Goal: Complete application form: Complete application form

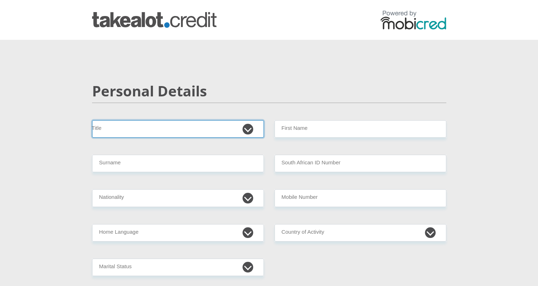
click at [240, 129] on select "Mr Ms Mrs Dr Other" at bounding box center [178, 128] width 172 height 17
select select "Mr"
click at [92, 120] on select "Mr Ms Mrs Dr Other" at bounding box center [178, 128] width 172 height 17
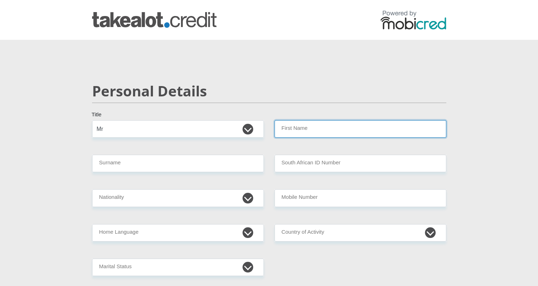
click at [318, 135] on input "First Name" at bounding box center [360, 128] width 172 height 17
type input "NathanZeke"
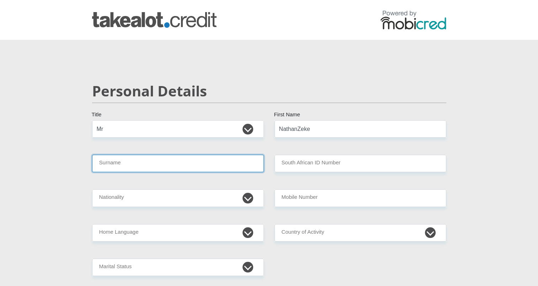
type input "deLange"
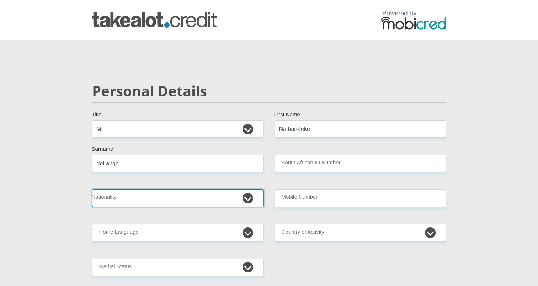
select select "ZAF"
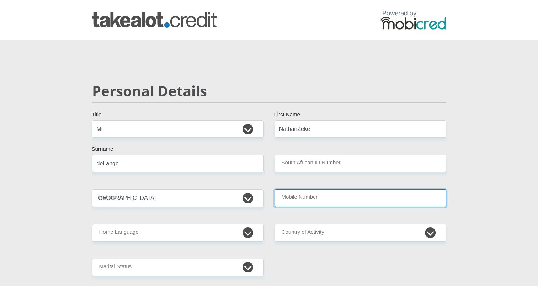
type input "0693978328"
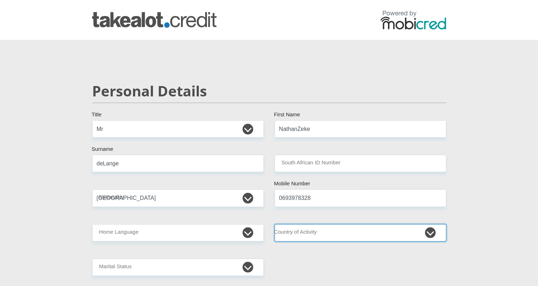
select select "ZAF"
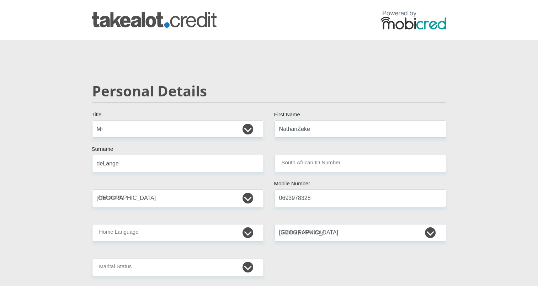
type input "39 Reitz Street, Potchefstroom, 2520"
type input "Potchefstroom"
type input "2531"
select select "North West"
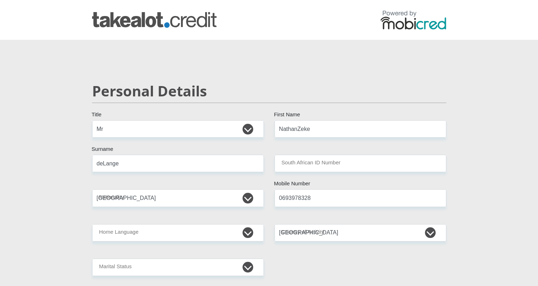
type input "nzdelange000@gmail.com"
type input "DarkWraith@21"
type input "16840"
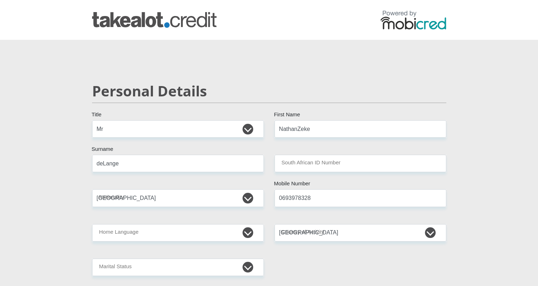
type input "14833"
type input "0"
type input "4800"
type input "0"
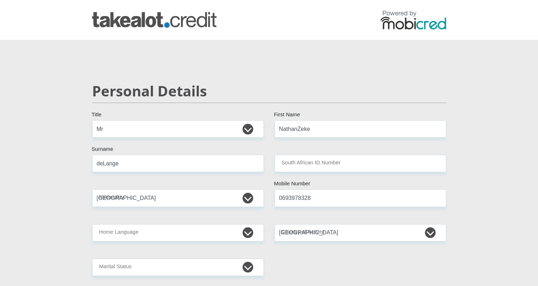
type input "2750"
type input "450"
type input "0"
type input "NorthWestUniversity"
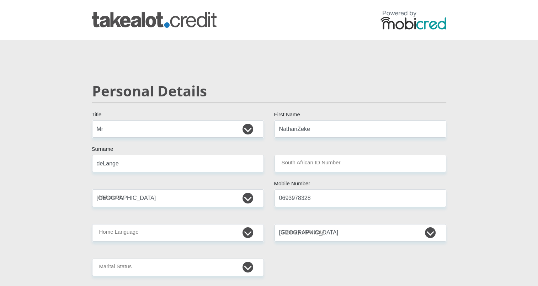
type input "0693978328"
type input "Leandri Maria"
type input "de Lange"
type input "2220422964"
type input "470010"
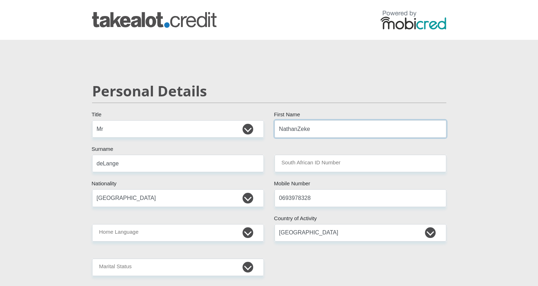
type input "CAPITEC BANK LIMITED"
type input "CAPITEC BANK CPC"
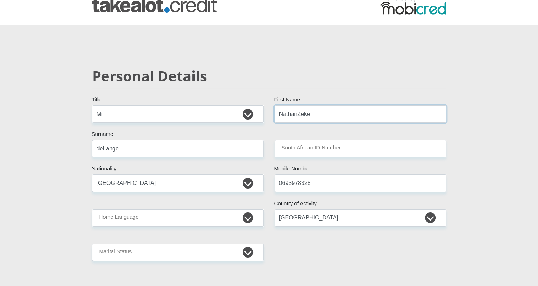
scroll to position [16, 0]
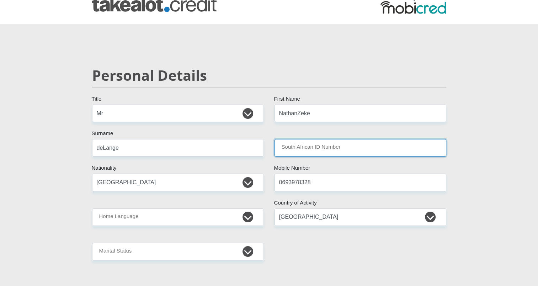
click at [313, 153] on input "South African ID Number" at bounding box center [360, 147] width 172 height 17
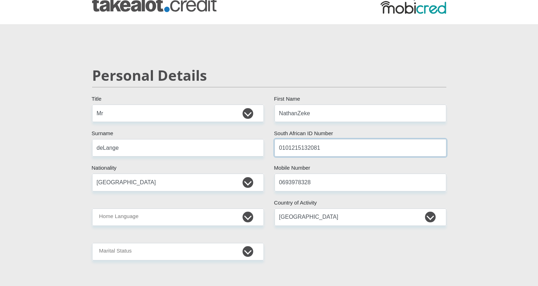
type input "0101215132081"
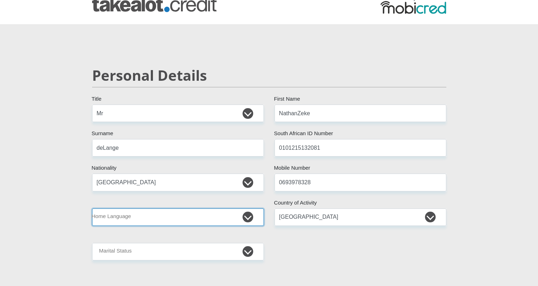
click at [212, 210] on select "Afrikaans English Sepedi South Ndebele Southern Sotho Swati Tsonga Tswana Venda…" at bounding box center [178, 216] width 172 height 17
select select "afr"
click at [92, 208] on select "Afrikaans English Sepedi South Ndebele Southern Sotho Swati Tsonga Tswana Venda…" at bounding box center [178, 216] width 172 height 17
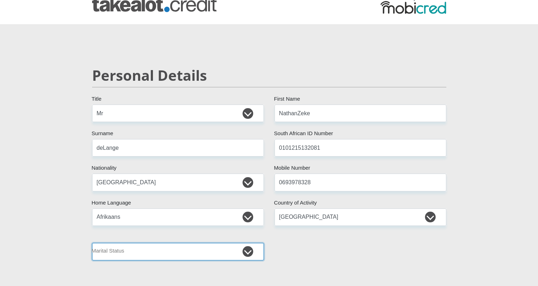
click at [119, 259] on select "Married ANC Single Divorced Widowed Married COP or Customary Law" at bounding box center [178, 251] width 172 height 17
select select "1"
click at [92, 243] on select "Married ANC Single Divorced Widowed Married COP or Customary Law" at bounding box center [178, 251] width 172 height 17
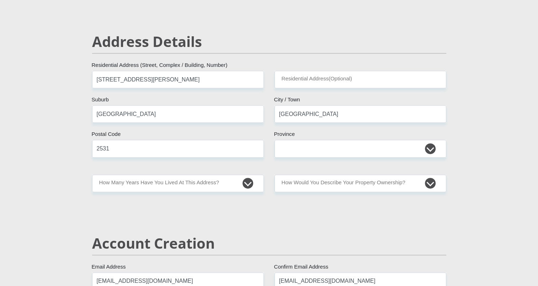
scroll to position [286, 0]
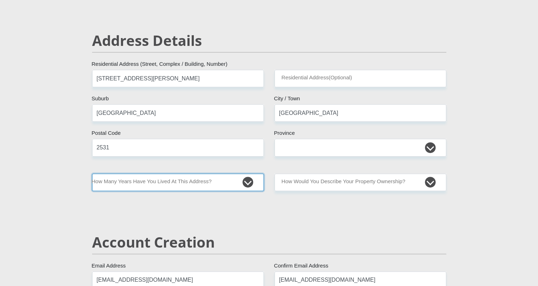
click at [223, 181] on select "less than 1 year 1-3 years 3-5 years 5+ years" at bounding box center [178, 181] width 172 height 17
select select "0"
click at [92, 173] on select "less than 1 year 1-3 years 3-5 years 5+ years" at bounding box center [178, 181] width 172 height 17
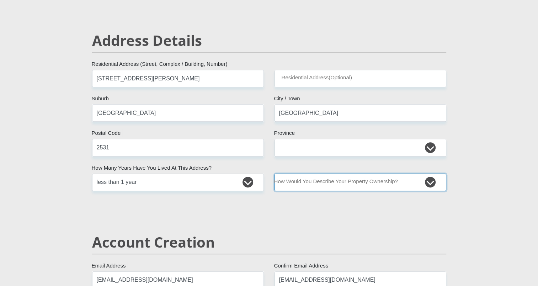
click at [338, 184] on select "Owned Rented Family Owned Company Dwelling" at bounding box center [360, 181] width 172 height 17
select select "Rented"
click at [274, 173] on select "Owned Rented Family Owned Company Dwelling" at bounding box center [360, 181] width 172 height 17
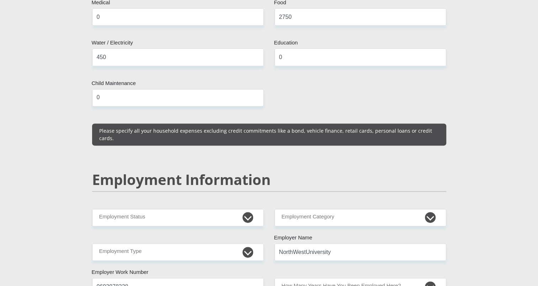
scroll to position [934, 0]
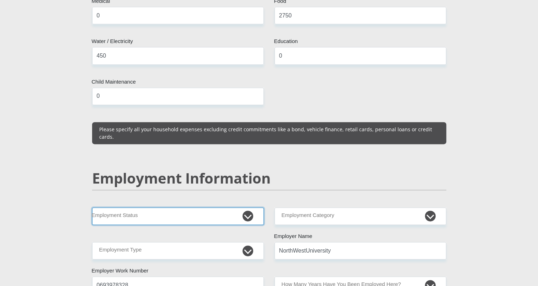
click at [175, 207] on select "Permanent/Full-time Part-time/Casual Contract Worker Self-Employed Housewife Re…" at bounding box center [178, 215] width 172 height 17
select select "1"
click at [92, 207] on select "Permanent/Full-time Part-time/Casual Contract Worker Self-Employed Housewife Re…" at bounding box center [178, 215] width 172 height 17
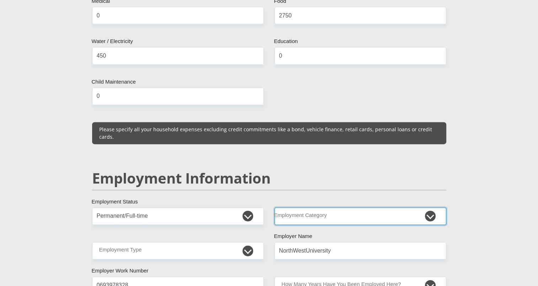
click at [332, 207] on select "AGRICULTURE ALCOHOL & TOBACCO CONSTRUCTION MATERIALS METALLURGY EQUIPMENT FOR R…" at bounding box center [360, 215] width 172 height 17
select select "76"
click at [274, 207] on select "AGRICULTURE ALCOHOL & TOBACCO CONSTRUCTION MATERIALS METALLURGY EQUIPMENT FOR R…" at bounding box center [360, 215] width 172 height 17
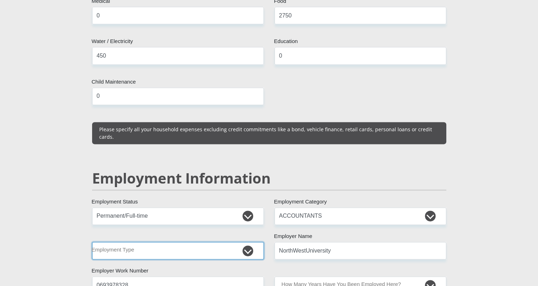
click at [148, 242] on select "College/Lecturer Craft Seller Creative Driver Executive Farmer Forces - Non Com…" at bounding box center [178, 250] width 172 height 17
select select "College/Lecturer"
click at [92, 242] on select "College/Lecturer Craft Seller Creative Driver Executive Farmer Forces - Non Com…" at bounding box center [178, 250] width 172 height 17
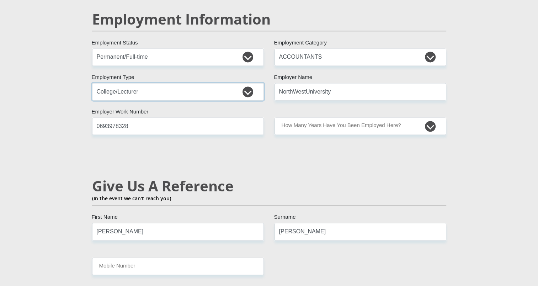
scroll to position [1097, 0]
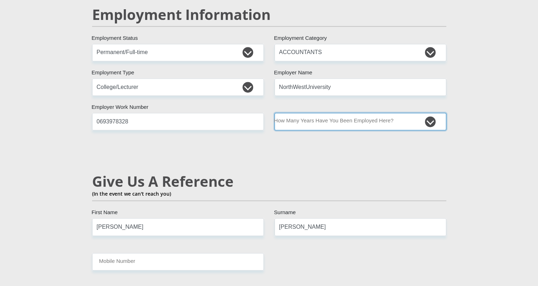
click at [349, 113] on select "less than 1 year 1-3 years 3-5 years 5+ years" at bounding box center [360, 121] width 172 height 17
select select "6"
click at [274, 113] on select "less than 1 year 1-3 years 3-5 years 5+ years" at bounding box center [360, 121] width 172 height 17
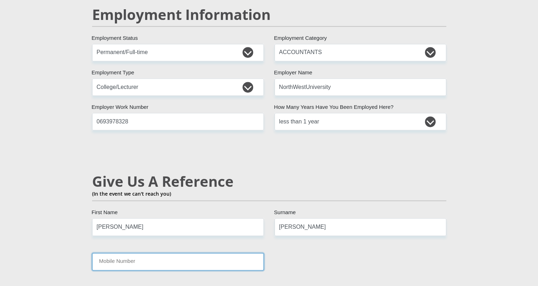
click at [151, 253] on input "Mobile Number" at bounding box center [178, 261] width 172 height 17
type input "0827112761"
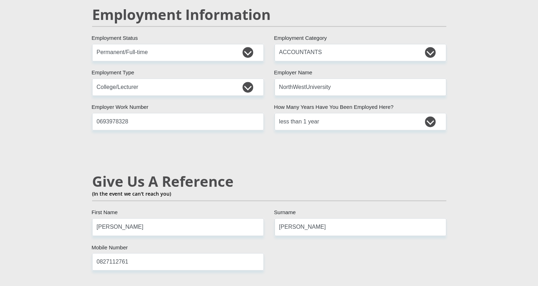
click at [29, 248] on section "Personal Details Mr Ms Mrs Dr Other Title NathanZeke First Name deLange Surname…" at bounding box center [269, 41] width 538 height 2198
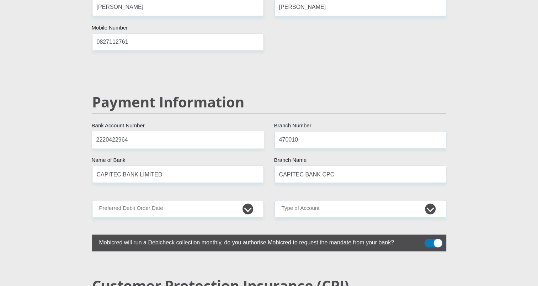
scroll to position [1317, 0]
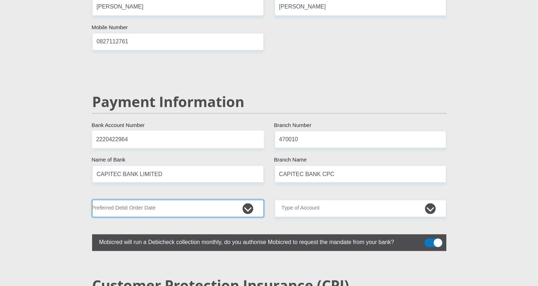
click at [174, 199] on select "1st 2nd 3rd 4th 5th 7th 18th 19th 20th 21st 22nd 23rd 24th 25th 26th 27th 28th …" at bounding box center [178, 207] width 172 height 17
select select "2"
click at [92, 199] on select "1st 2nd 3rd 4th 5th 7th 18th 19th 20th 21st 22nd 23rd 24th 25th 26th 27th 28th …" at bounding box center [178, 207] width 172 height 17
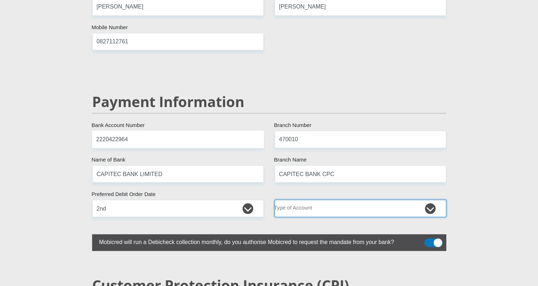
click at [354, 199] on select "Cheque Savings" at bounding box center [360, 207] width 172 height 17
select select "SAV"
click at [274, 199] on select "Cheque Savings" at bounding box center [360, 207] width 172 height 17
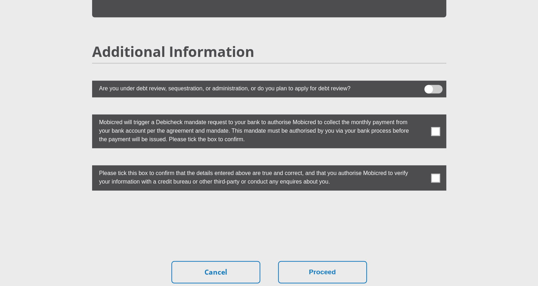
scroll to position [1929, 0]
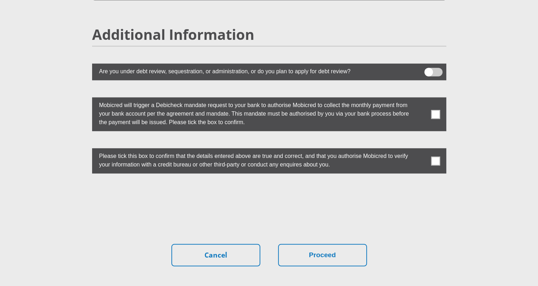
click at [433, 110] on span at bounding box center [435, 114] width 9 height 9
click at [421, 99] on input "checkbox" at bounding box center [421, 99] width 0 height 0
click at [435, 156] on span at bounding box center [435, 160] width 9 height 9
click at [421, 150] on input "checkbox" at bounding box center [421, 150] width 0 height 0
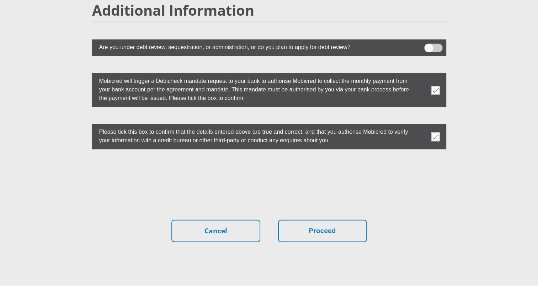
scroll to position [1968, 0]
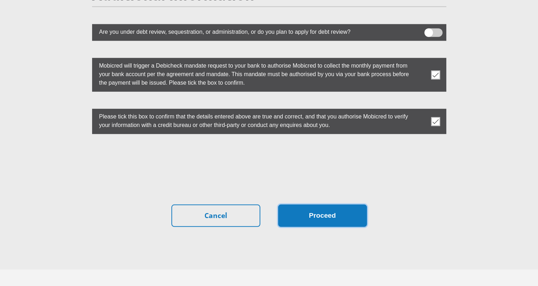
click at [338, 204] on button "Proceed" at bounding box center [322, 215] width 89 height 22
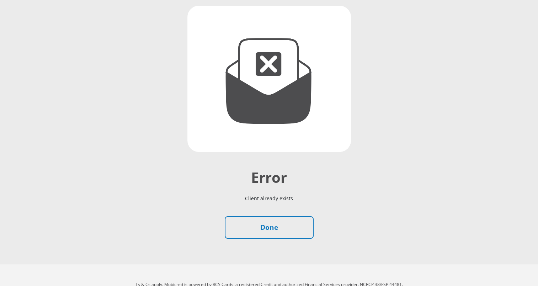
scroll to position [95, 0]
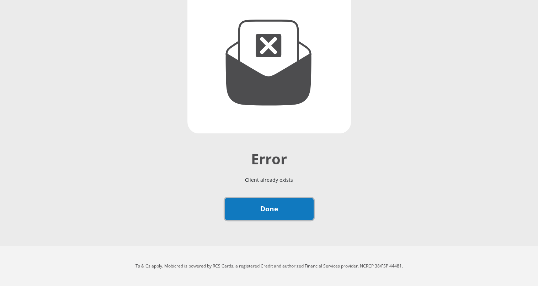
click at [266, 219] on link "Done" at bounding box center [269, 209] width 89 height 22
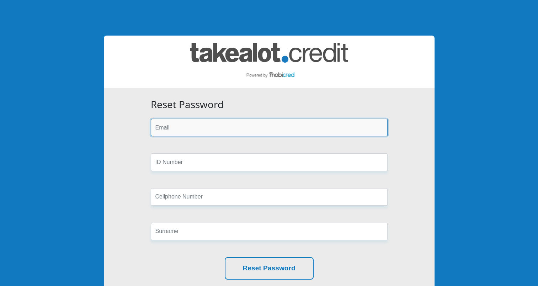
click at [173, 125] on input "email" at bounding box center [269, 127] width 237 height 17
type input "nzdelange000@gmail.com"
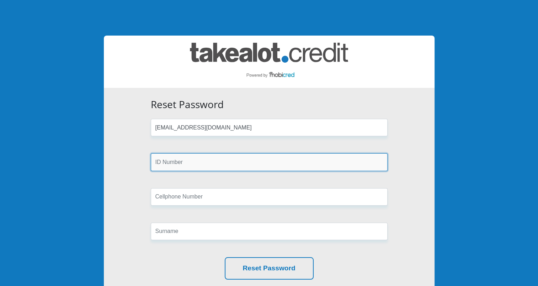
type input "0101215132081"
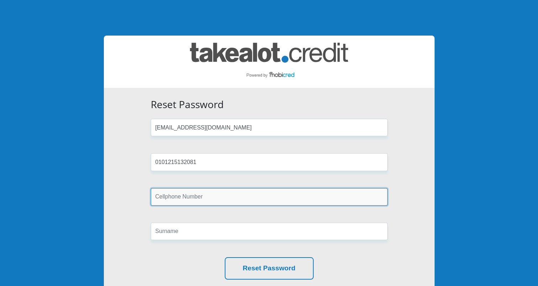
type input "0848769486"
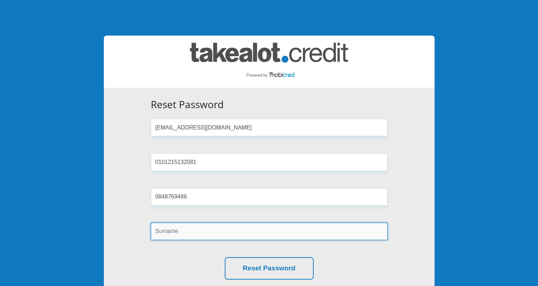
type input "de Lange"
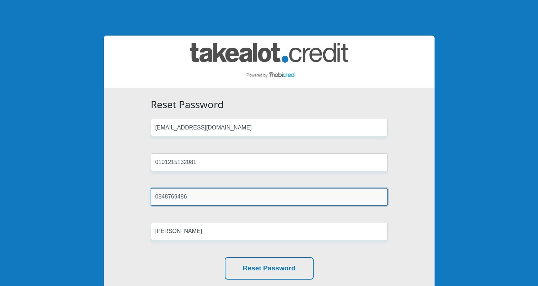
click at [184, 205] on input "0848769486" at bounding box center [269, 196] width 237 height 17
drag, startPoint x: 196, startPoint y: 200, endPoint x: 0, endPoint y: 223, distance: 197.6
click at [0, 223] on html "Reset Password nzdelange000@gmail.com 0101215132081 0848769486 de Lange Reset P…" at bounding box center [269, 183] width 538 height 366
type input "0693978328"
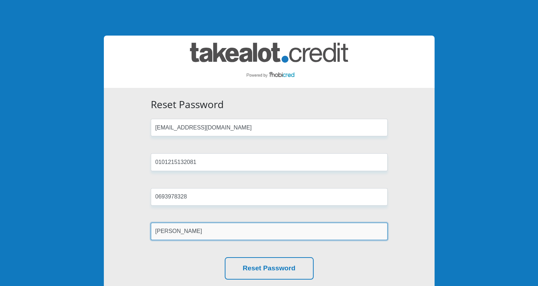
type input "[PERSON_NAME]"
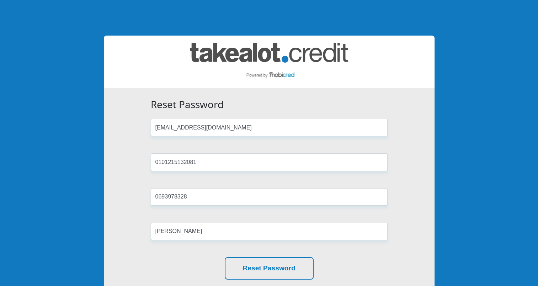
click at [121, 186] on div "Reset Password nzdelange000@gmail.com 0101215132081 0693978328 de Lange Reset P…" at bounding box center [269, 189] width 330 height 202
click at [259, 138] on form "Reset Password nzdelange000@gmail.com 0101215132081 0693978328 de Lange Reset P…" at bounding box center [268, 188] width 247 height 181
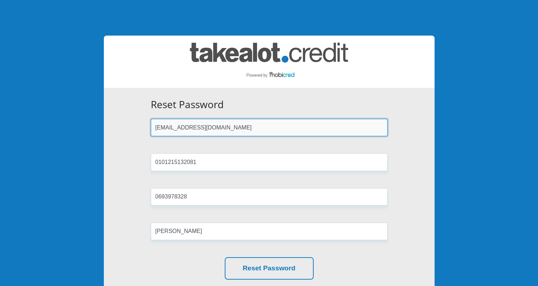
click at [258, 129] on input "nzdelange000@gmail.com" at bounding box center [269, 127] width 237 height 17
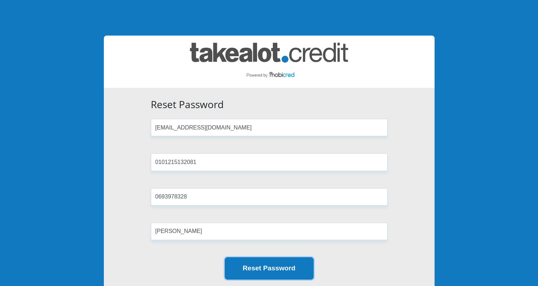
click at [284, 273] on button "Reset Password" at bounding box center [269, 268] width 89 height 22
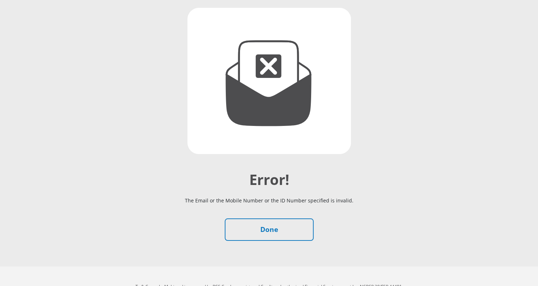
scroll to position [75, 0]
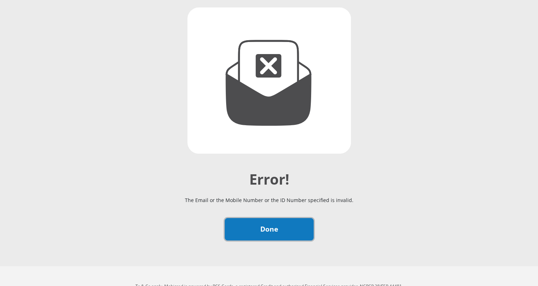
click at [267, 233] on link "Done" at bounding box center [269, 229] width 89 height 22
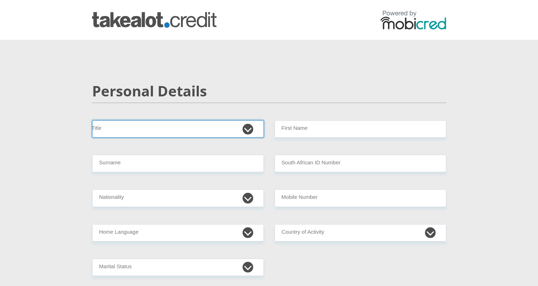
click at [146, 137] on select "Mr Ms Mrs Dr Other" at bounding box center [178, 128] width 172 height 17
select select "Mr"
click at [92, 120] on select "Mr Ms Mrs Dr Other" at bounding box center [178, 128] width 172 height 17
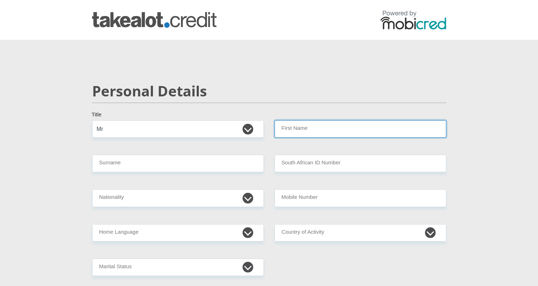
click at [307, 129] on input "First Name" at bounding box center [360, 128] width 172 height 17
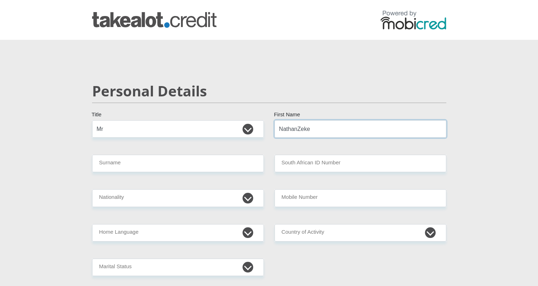
click at [303, 123] on input "NathanZeke" at bounding box center [360, 128] width 172 height 17
type input "Nathan"
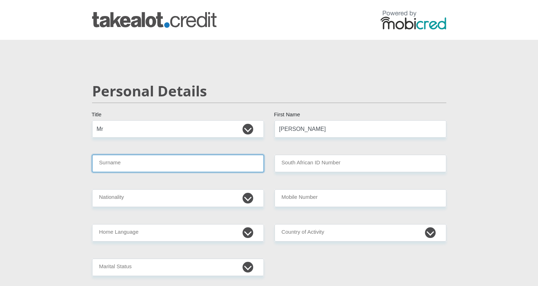
click at [208, 161] on input "Surname" at bounding box center [178, 163] width 172 height 17
type input "deLange"
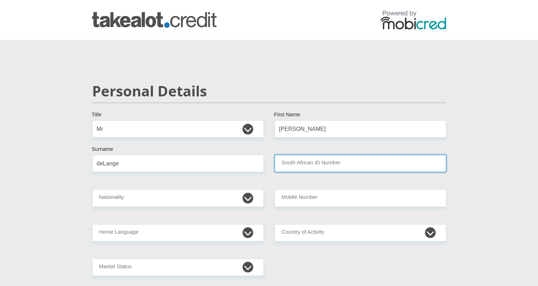
click at [287, 165] on input "South African ID Number" at bounding box center [360, 163] width 172 height 17
type input "0101215132081"
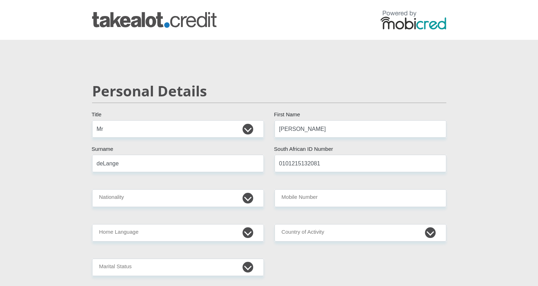
click at [246, 192] on select "South Africa Afghanistan Aland Islands Albania Algeria America Samoa American V…" at bounding box center [178, 197] width 172 height 17
select select "ZAF"
click at [92, 189] on select "South Africa Afghanistan Aland Islands Albania Algeria America Samoa American V…" at bounding box center [178, 197] width 172 height 17
click at [343, 197] on input "Mobile Number" at bounding box center [360, 197] width 172 height 17
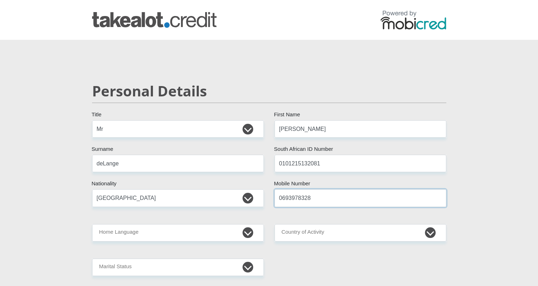
type input "0693978328"
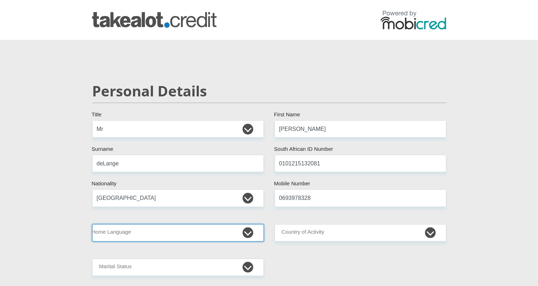
click at [198, 237] on select "Afrikaans English Sepedi South Ndebele Southern Sotho Swati Tsonga Tswana Venda…" at bounding box center [178, 232] width 172 height 17
select select "eng"
click at [92, 224] on select "Afrikaans English Sepedi South Ndebele Southern Sotho Swati Tsonga Tswana Venda…" at bounding box center [178, 232] width 172 height 17
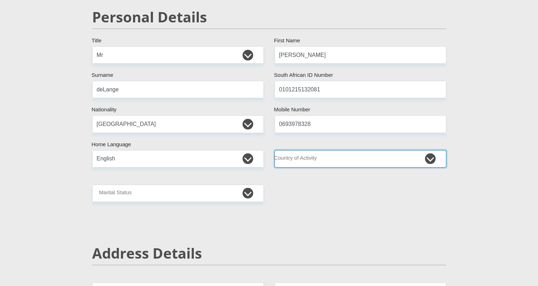
click at [327, 154] on select "South Africa Afghanistan Aland Islands Albania Algeria America Samoa American V…" at bounding box center [360, 158] width 172 height 17
select select "ZAF"
click at [274, 150] on select "South Africa Afghanistan Aland Islands Albania Algeria America Samoa American V…" at bounding box center [360, 158] width 172 height 17
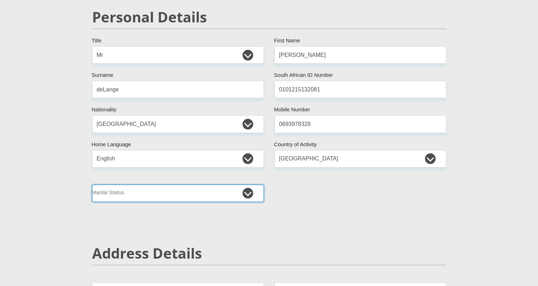
click at [164, 192] on select "Married ANC Single Divorced Widowed Married COP or Customary Law" at bounding box center [178, 192] width 172 height 17
select select "1"
click at [92, 184] on select "Married ANC Single Divorced Widowed Married COP or Customary Law" at bounding box center [178, 192] width 172 height 17
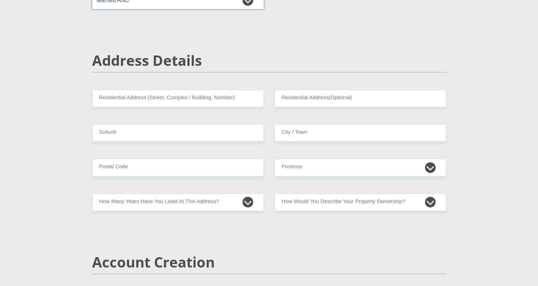
scroll to position [269, 0]
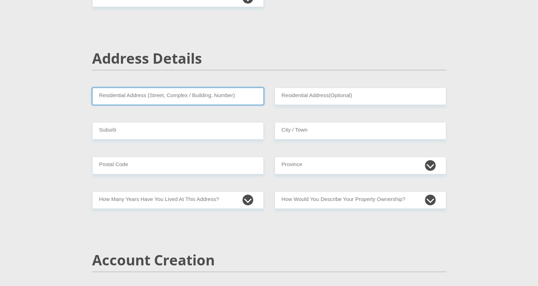
click at [163, 100] on input "Residential Address (Street, Complex / Building, Number)" at bounding box center [178, 95] width 172 height 17
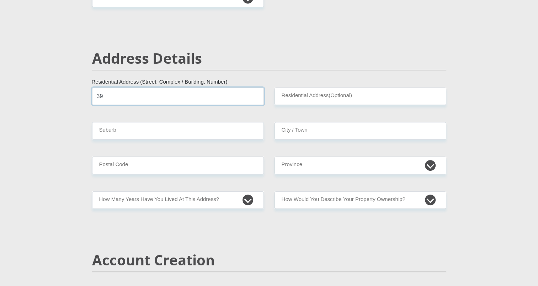
type input "39 Reitz Street, Potchefstroom, 2520"
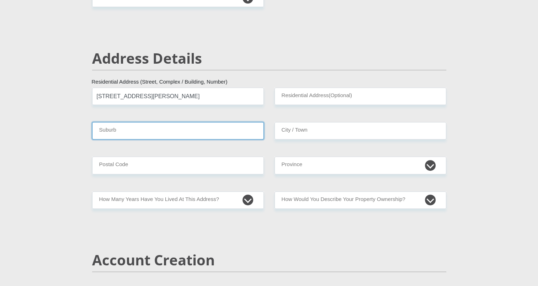
type input "Potchefstroom"
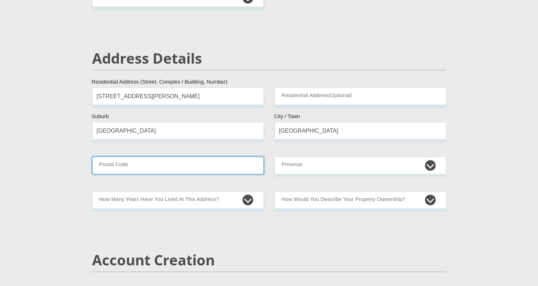
type input "2531"
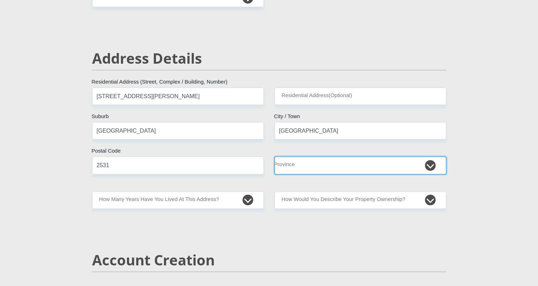
select select "North West"
type input "nzdelange000@gmail.com"
type input "DarkWraith@21"
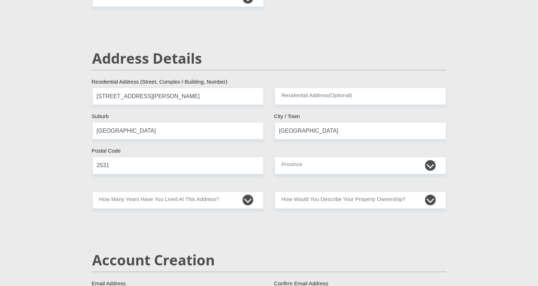
type input "16840"
type input "14833"
type input "0"
type input "4800"
type input "0"
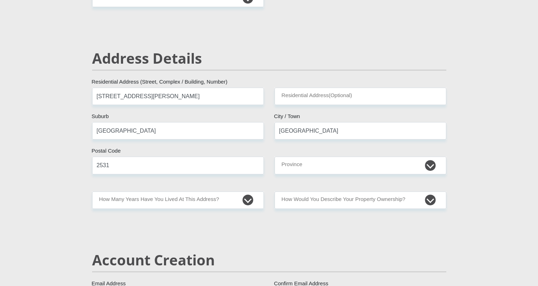
type input "0"
type input "2750"
type input "450"
type input "0"
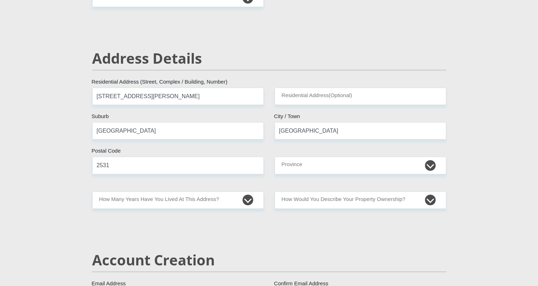
type input "NorthWestUniversity"
type input "0693978328"
type input "Leandri Maria"
type input "de Lange"
type input "2220422964"
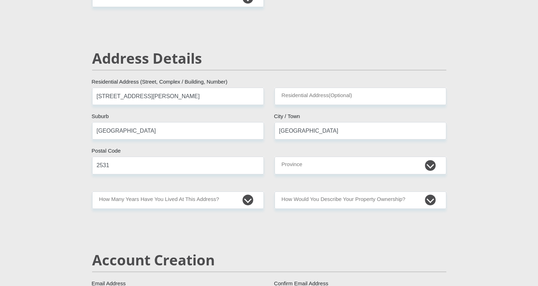
type input "470010"
type input "CAPITEC BANK LIMITED"
type input "CAPITEC BANK CPC"
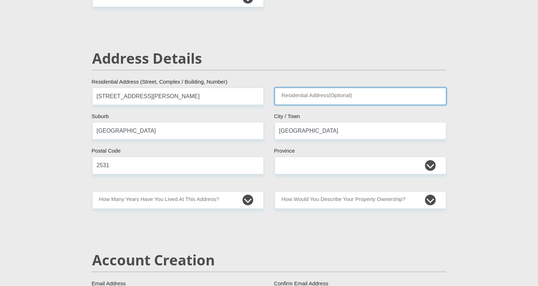
click at [313, 91] on input "Residential Address(Optional)" at bounding box center [360, 95] width 172 height 17
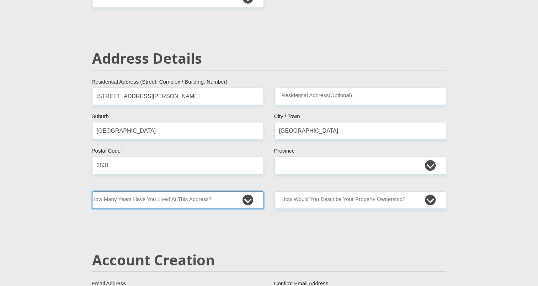
click at [169, 197] on select "less than 1 year 1-3 years 3-5 years 5+ years" at bounding box center [178, 199] width 172 height 17
select select "0"
click at [92, 191] on select "less than 1 year 1-3 years 3-5 years 5+ years" at bounding box center [178, 199] width 172 height 17
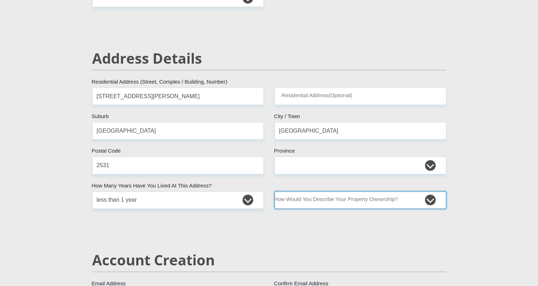
click at [301, 198] on select "Owned Rented Family Owned Company Dwelling" at bounding box center [360, 199] width 172 height 17
select select "Owned"
click at [274, 191] on select "Owned Rented Family Owned Company Dwelling" at bounding box center [360, 199] width 172 height 17
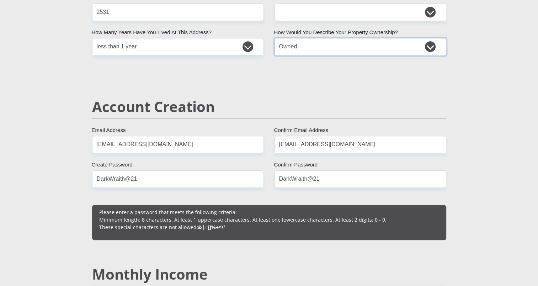
scroll to position [422, 0]
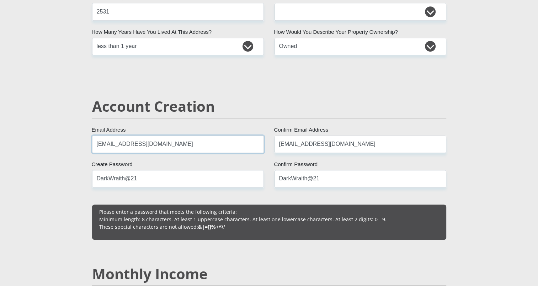
drag, startPoint x: 184, startPoint y: 138, endPoint x: 0, endPoint y: 155, distance: 184.4
type input "nzdelange000@gmail.com"
click at [380, 142] on input "nzdelange000@gmail.com" at bounding box center [360, 143] width 172 height 17
drag, startPoint x: 380, startPoint y: 142, endPoint x: 188, endPoint y: 132, distance: 192.2
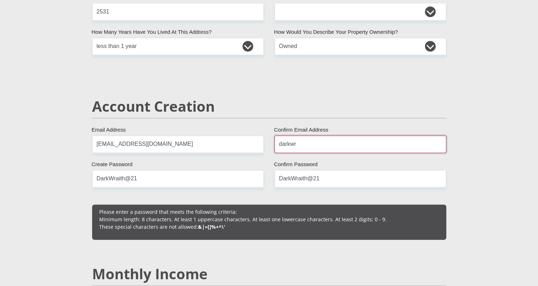
type input "darkwraith2101@gmail.com"
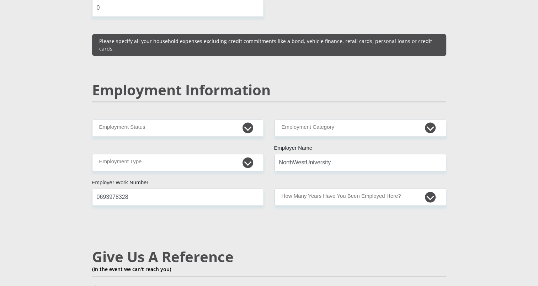
scroll to position [1023, 0]
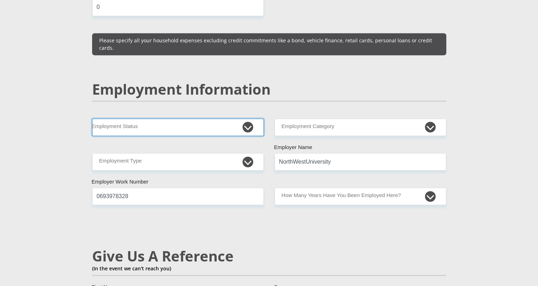
click at [211, 118] on select "Permanent/Full-time Part-time/Casual Contract Worker Self-Employed Housewife Re…" at bounding box center [178, 126] width 172 height 17
select select "1"
click at [92, 118] on select "Permanent/Full-time Part-time/Casual Contract Worker Self-Employed Housewife Re…" at bounding box center [178, 126] width 172 height 17
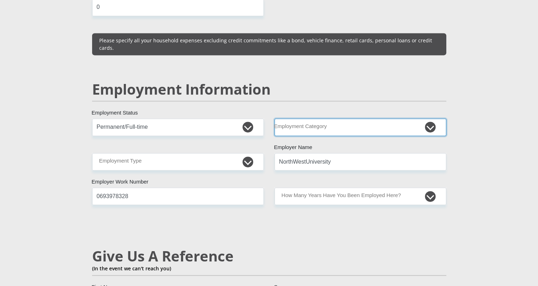
click at [303, 118] on select "AGRICULTURE ALCOHOL & TOBACCO CONSTRUCTION MATERIALS METALLURGY EQUIPMENT FOR R…" at bounding box center [360, 126] width 172 height 17
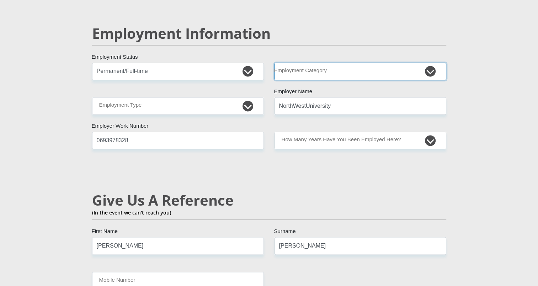
scroll to position [1074, 0]
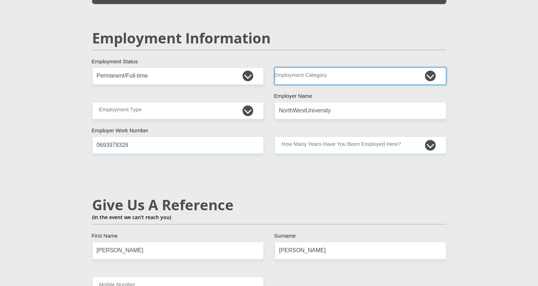
click at [425, 67] on select "AGRICULTURE ALCOHOL & TOBACCO CONSTRUCTION MATERIALS METALLURGY EQUIPMENT FOR R…" at bounding box center [360, 75] width 172 height 17
select select "76"
click at [274, 67] on select "AGRICULTURE ALCOHOL & TOBACCO CONSTRUCTION MATERIALS METALLURGY EQUIPMENT FOR R…" at bounding box center [360, 75] width 172 height 17
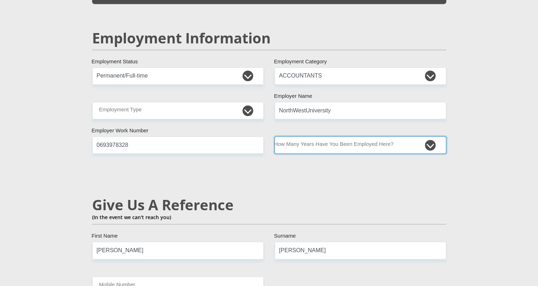
click at [326, 136] on select "less than 1 year 1-3 years 3-5 years 5+ years" at bounding box center [360, 144] width 172 height 17
select select "6"
click at [274, 136] on select "less than 1 year 1-3 years 3-5 years 5+ years" at bounding box center [360, 144] width 172 height 17
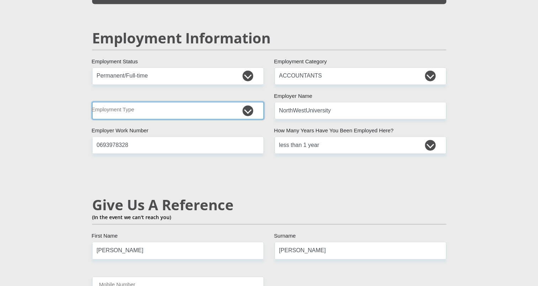
click at [198, 102] on select "College/Lecturer Craft Seller Creative Driver Executive Farmer Forces - Non Com…" at bounding box center [178, 110] width 172 height 17
select select "College/Lecturer"
click at [92, 102] on select "College/Lecturer Craft Seller Creative Driver Executive Farmer Forces - Non Com…" at bounding box center [178, 110] width 172 height 17
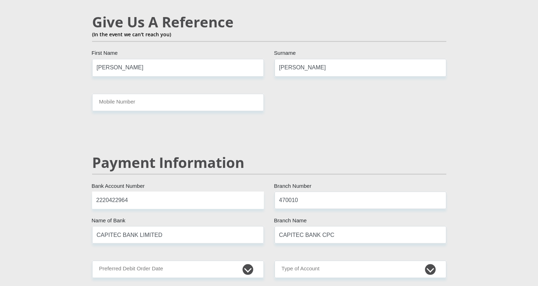
scroll to position [1257, 0]
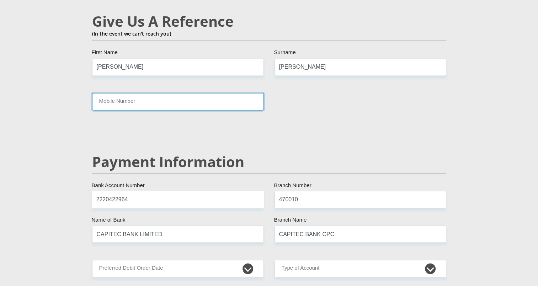
click at [216, 93] on input "Mobile Number" at bounding box center [178, 101] width 172 height 17
type input "0827112761"
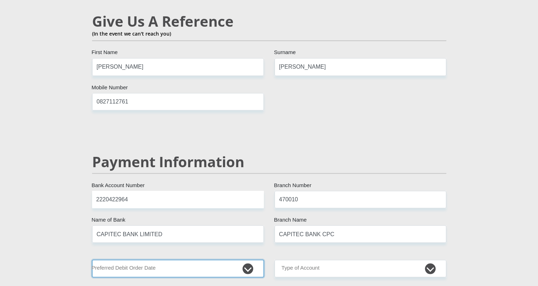
click at [177, 259] on select "1st 2nd 3rd 4th 5th 7th 18th 19th 20th 21st 22nd 23rd 24th 25th 26th 27th 28th …" at bounding box center [178, 267] width 172 height 17
select select "2"
click at [92, 259] on select "1st 2nd 3rd 4th 5th 7th 18th 19th 20th 21st 22nd 23rd 24th 25th 26th 27th 28th …" at bounding box center [178, 267] width 172 height 17
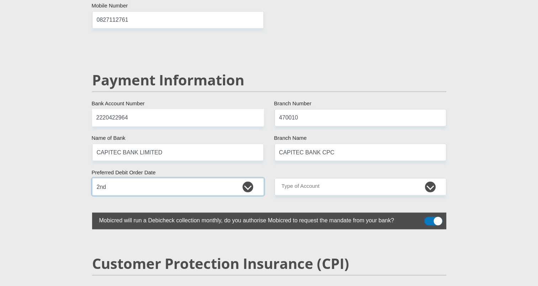
scroll to position [1340, 0]
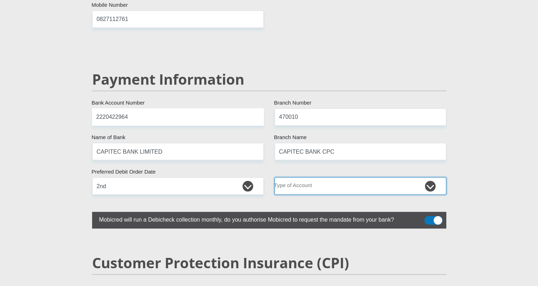
click at [301, 177] on select "Cheque Savings" at bounding box center [360, 185] width 172 height 17
select select "SAV"
click at [274, 177] on select "Cheque Savings" at bounding box center [360, 185] width 172 height 17
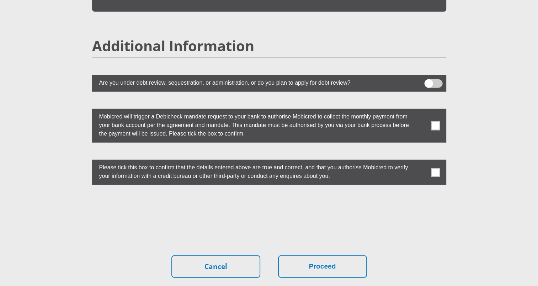
scroll to position [1918, 0]
click at [439, 168] on span at bounding box center [435, 172] width 9 height 9
click at [421, 161] on input "checkbox" at bounding box center [421, 161] width 0 height 0
click at [438, 121] on span at bounding box center [435, 125] width 9 height 9
click at [421, 111] on input "checkbox" at bounding box center [421, 111] width 0 height 0
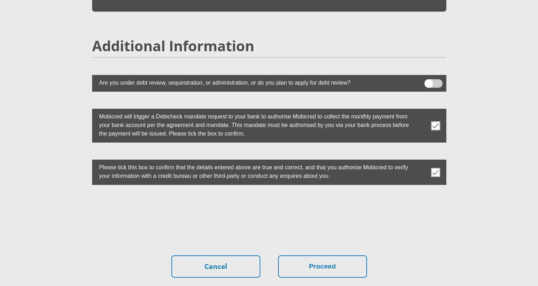
scroll to position [1963, 0]
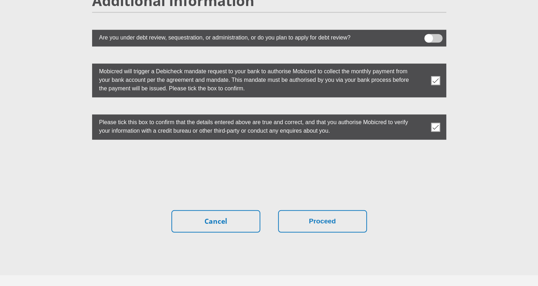
click at [367, 210] on div "Cancel Proceed" at bounding box center [268, 221] width 343 height 22
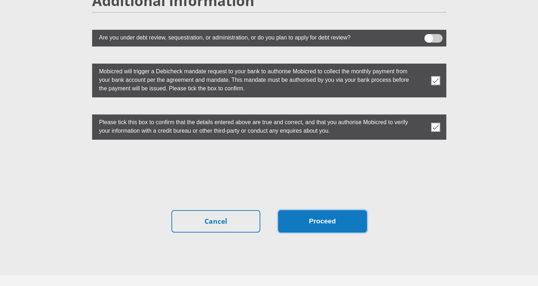
click at [336, 210] on button "Proceed" at bounding box center [322, 221] width 89 height 22
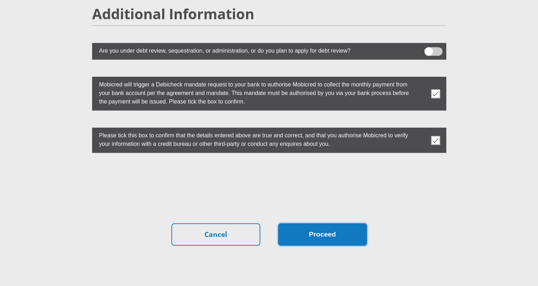
scroll to position [1976, 0]
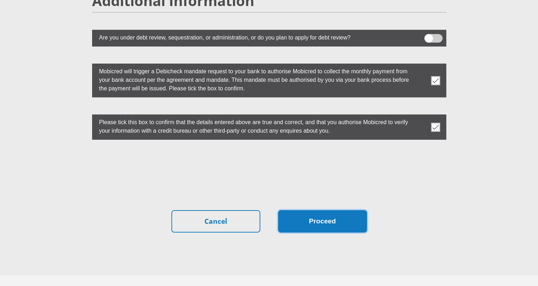
click at [343, 210] on button "Proceed" at bounding box center [322, 221] width 89 height 22
click at [331, 210] on button "Proceed" at bounding box center [322, 221] width 89 height 22
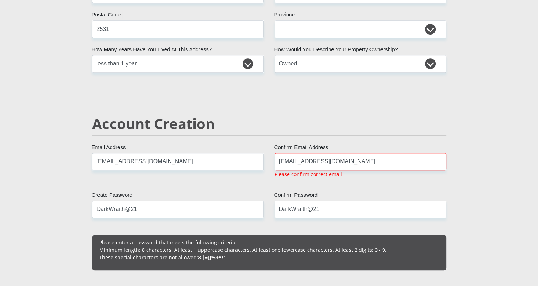
scroll to position [404, 0]
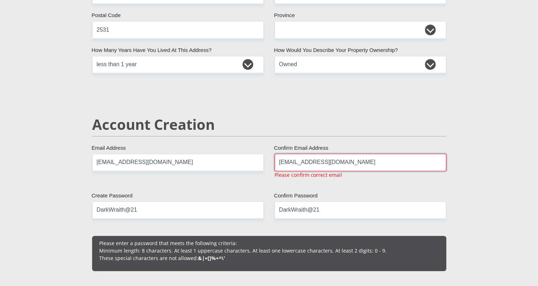
click at [355, 163] on input "darkwraith2101@gmail.com" at bounding box center [360, 162] width 172 height 17
drag, startPoint x: 179, startPoint y: 163, endPoint x: 0, endPoint y: 173, distance: 179.7
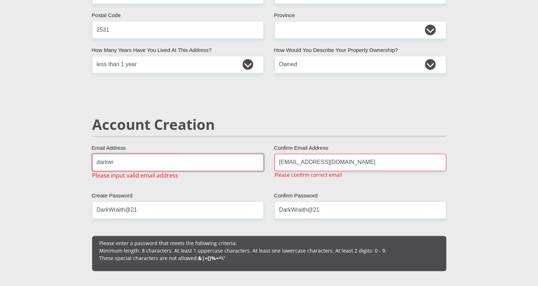
type input "darkwraith2101@gmail.com"
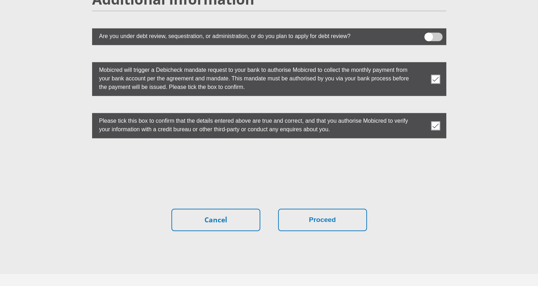
scroll to position [1988, 0]
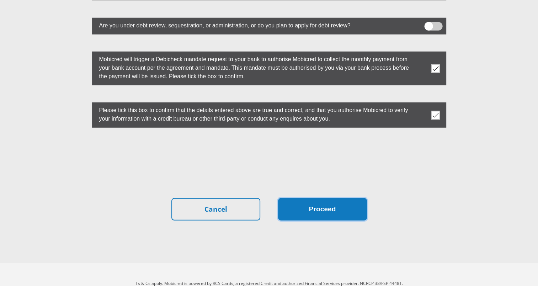
click at [321, 198] on button "Proceed" at bounding box center [322, 209] width 89 height 22
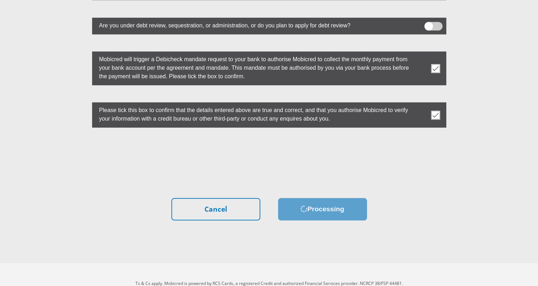
scroll to position [0, 0]
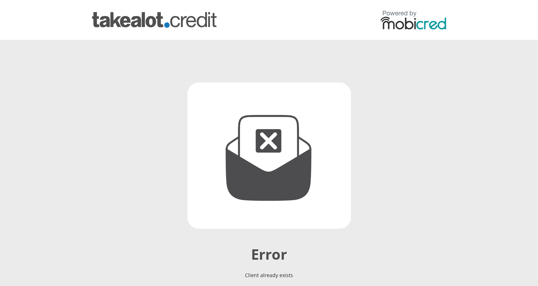
click at [393, 19] on img at bounding box center [413, 19] width 66 height 19
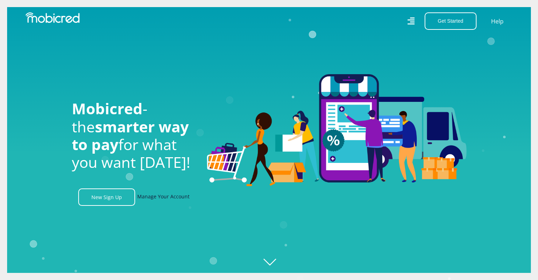
click at [155, 198] on link "Manage Your Account" at bounding box center [163, 197] width 52 height 17
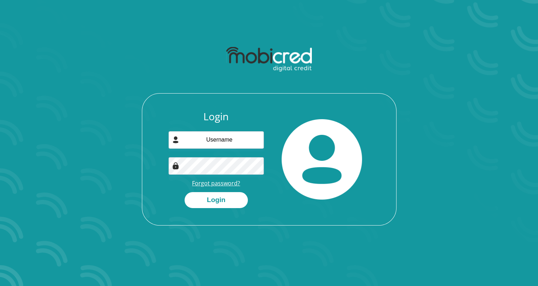
click at [215, 183] on link "Forgot password?" at bounding box center [216, 183] width 48 height 8
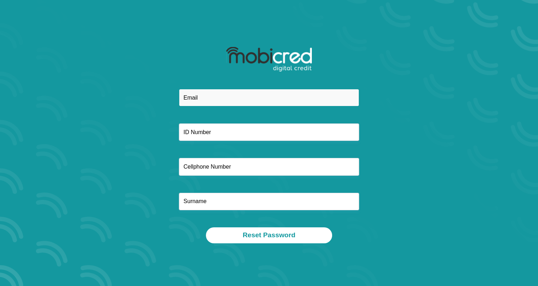
click at [221, 97] on input "email" at bounding box center [269, 97] width 180 height 17
type input "nzdelange000@gmail.com"
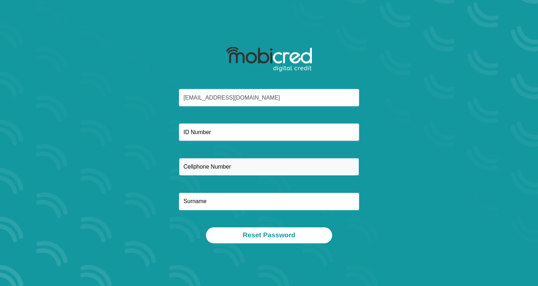
type input "0693978328"
type input "de Lange"
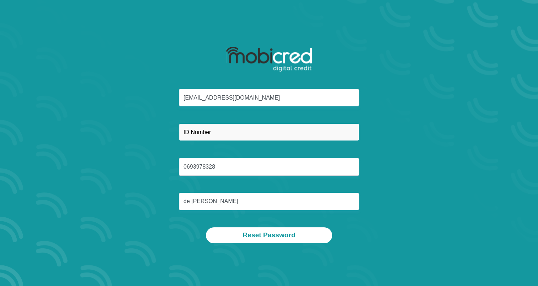
click at [213, 135] on input "text" at bounding box center [269, 131] width 180 height 17
type input "0101215132081"
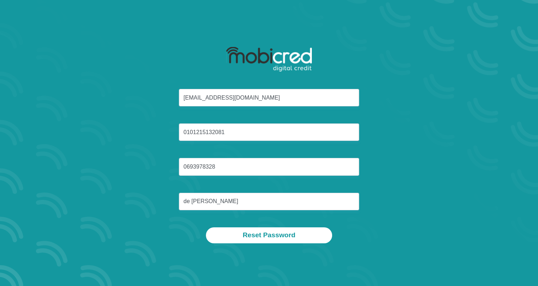
click at [135, 172] on div "nzdelange000@gmail.com 0101215132081 0693978328 de Lange" at bounding box center [269, 158] width 382 height 138
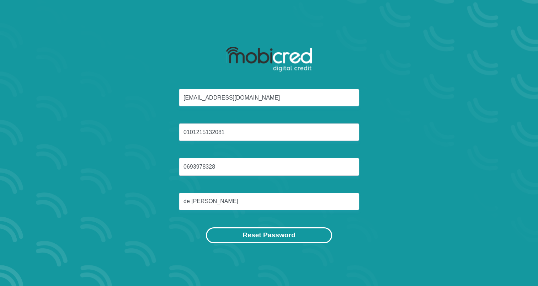
click at [240, 229] on button "Reset Password" at bounding box center [269, 235] width 126 height 16
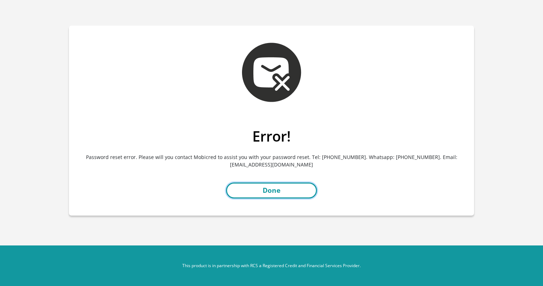
click at [284, 185] on link "Done" at bounding box center [271, 190] width 91 height 16
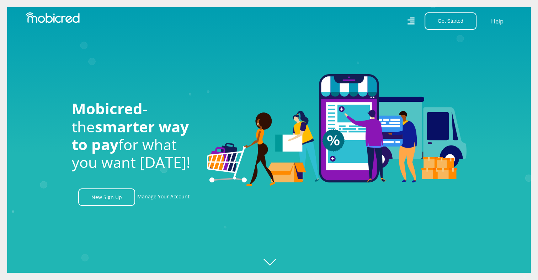
scroll to position [0, 405]
